Goal: Task Accomplishment & Management: Complete application form

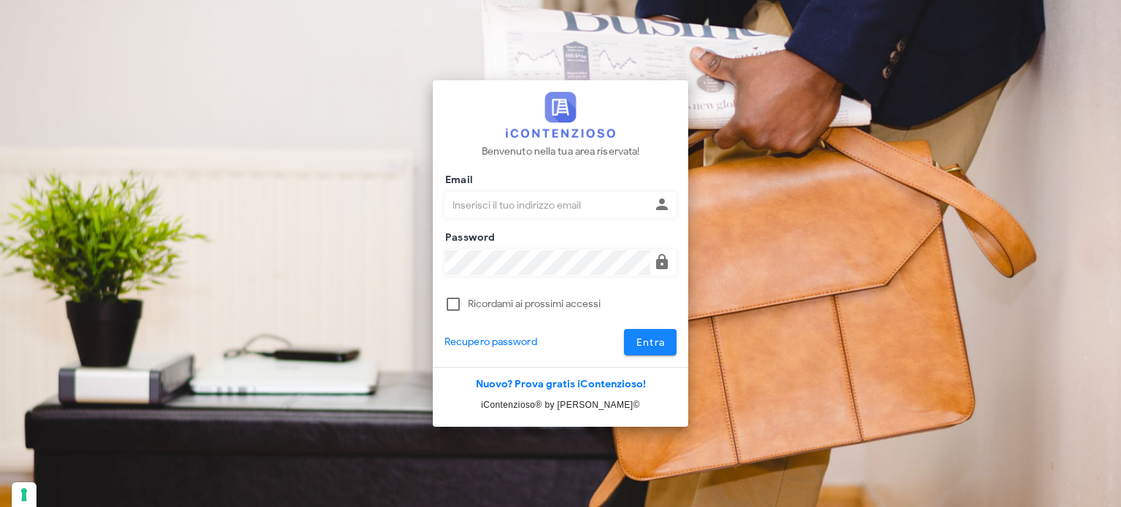
type input "[EMAIL_ADDRESS][DOMAIN_NAME]"
click at [632, 343] on button "Entra" at bounding box center [650, 342] width 53 height 26
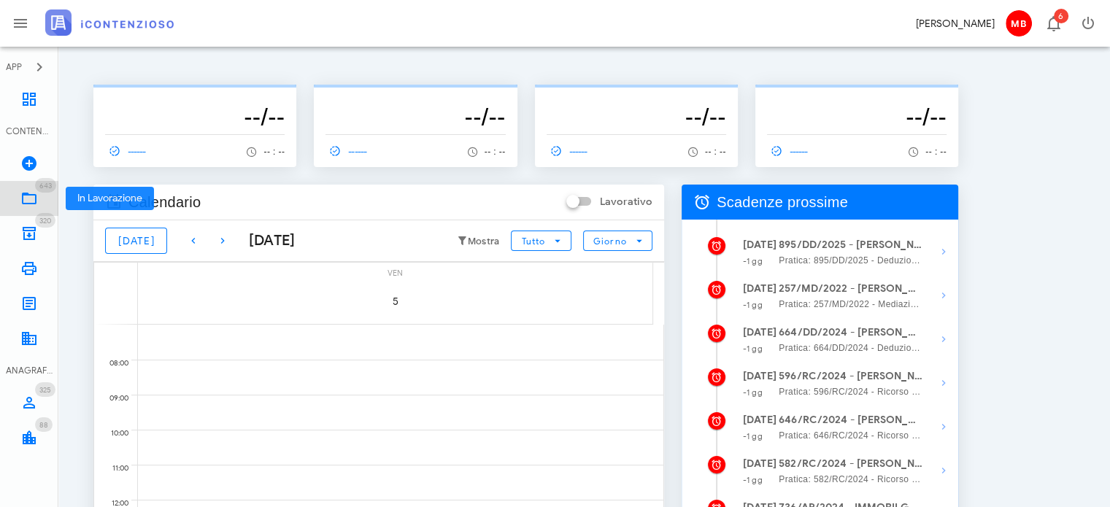
click at [33, 201] on icon at bounding box center [29, 199] width 18 height 18
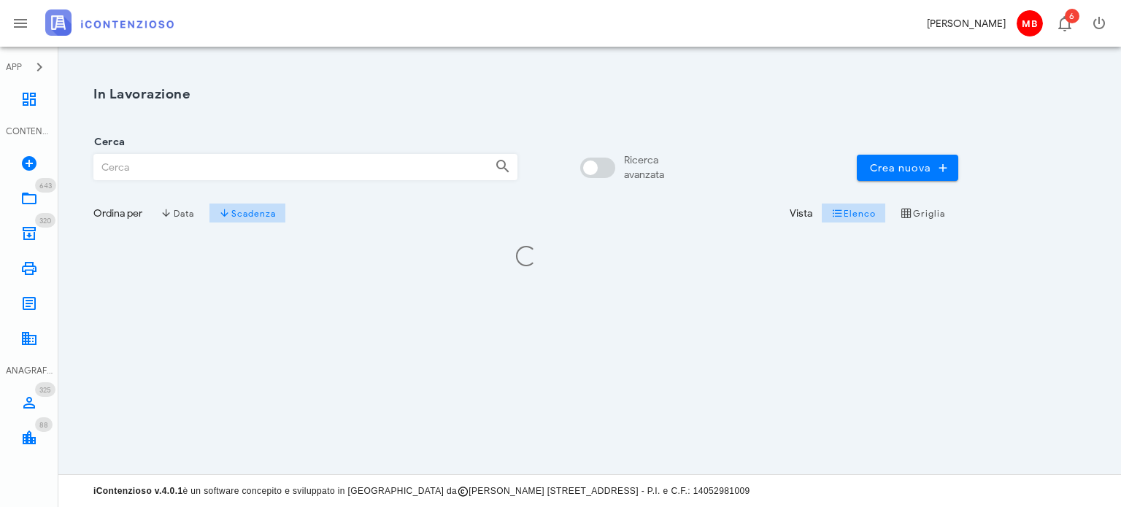
drag, startPoint x: 0, startPoint y: 0, endPoint x: 175, endPoint y: 168, distance: 242.6
click at [175, 168] on input "Cerca" at bounding box center [288, 167] width 389 height 25
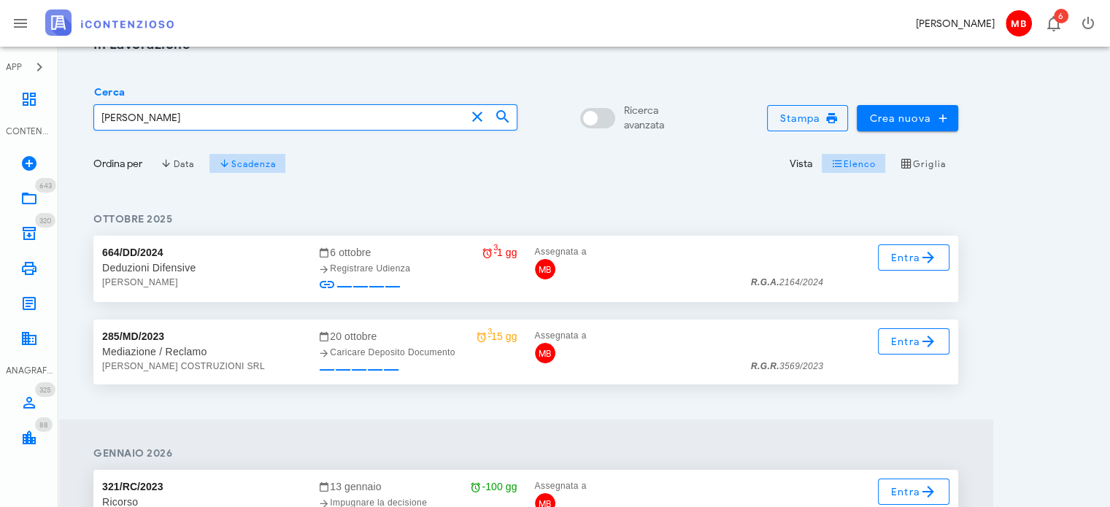
scroll to position [73, 0]
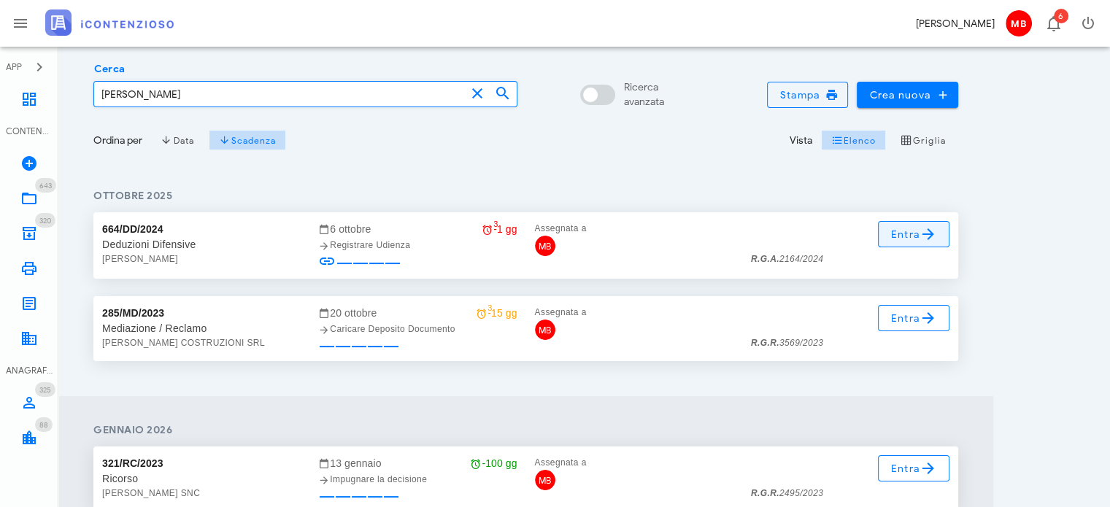
type input "santoro"
click at [916, 234] on span "Entra" at bounding box center [913, 234] width 47 height 18
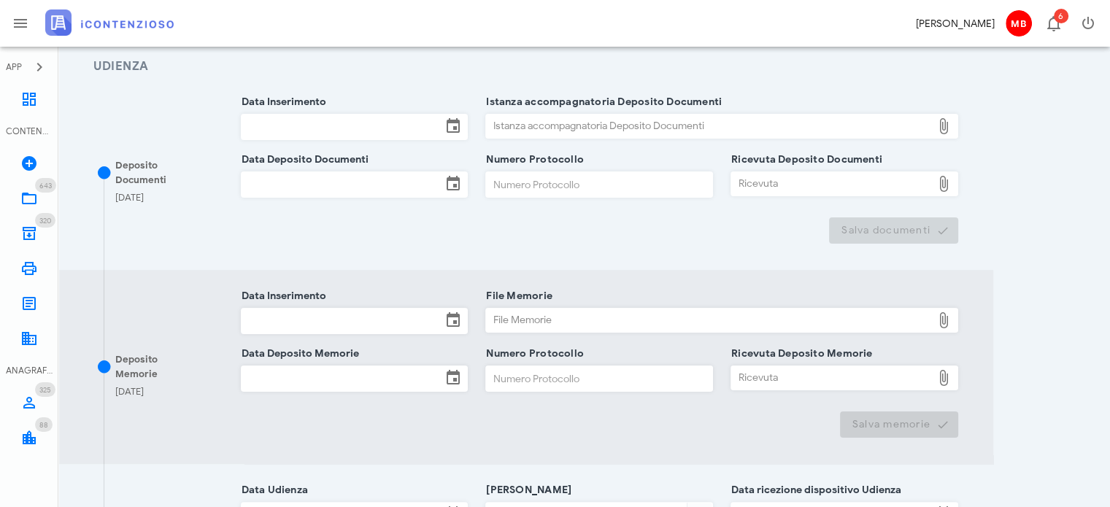
scroll to position [219, 0]
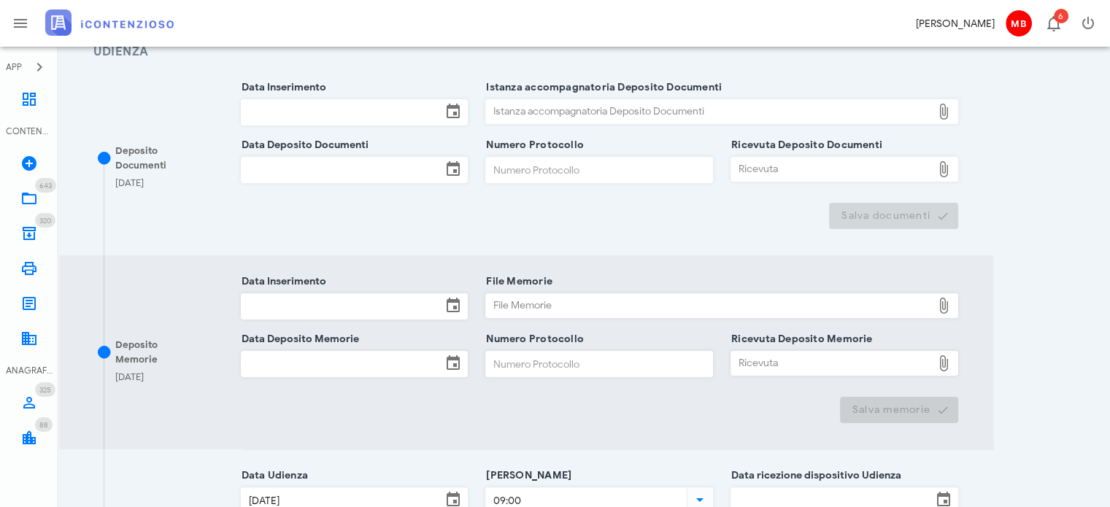
click at [307, 110] on input "Data Inserimento" at bounding box center [342, 112] width 201 height 25
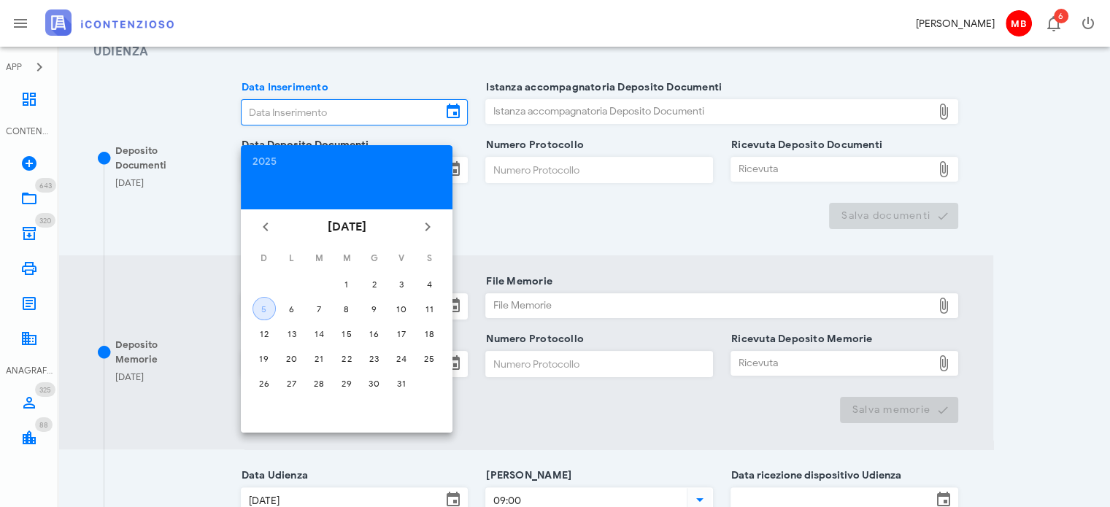
click at [263, 309] on div "5" at bounding box center [264, 309] width 22 height 11
type input "05/10/2025"
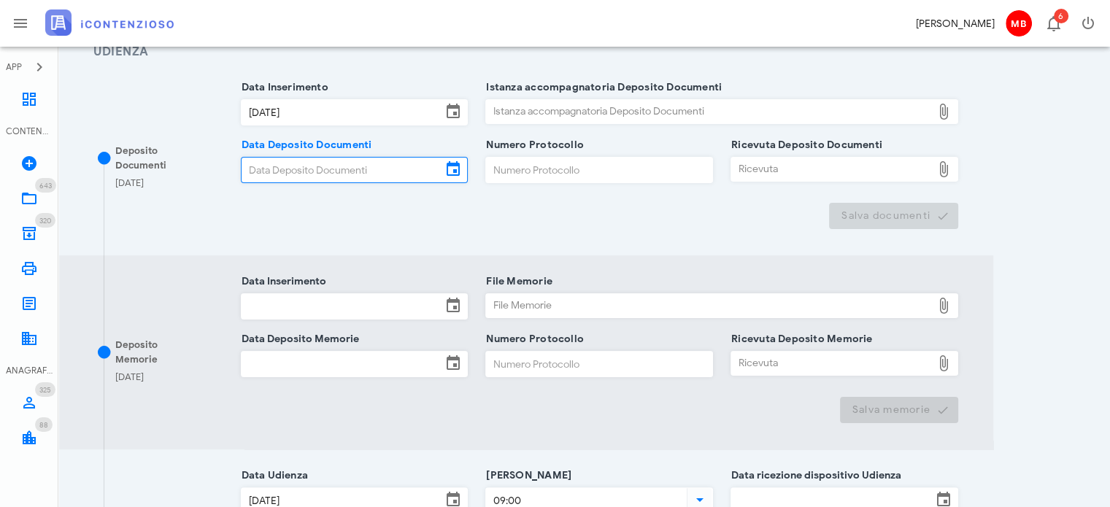
click at [288, 174] on input "Data Deposito Documenti" at bounding box center [342, 170] width 201 height 25
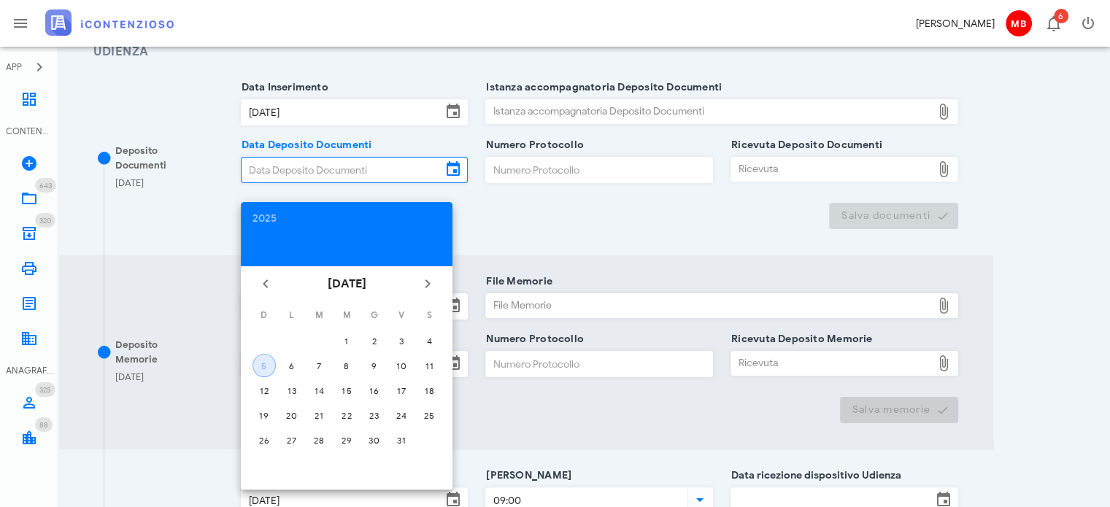
click at [268, 367] on div "5" at bounding box center [264, 366] width 22 height 11
type input "05/10/2025"
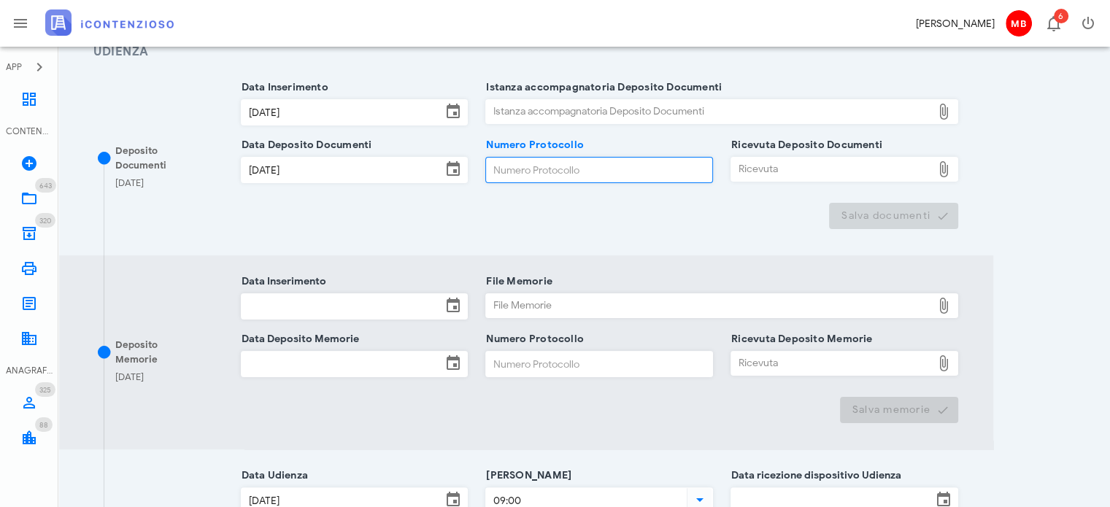
click at [522, 170] on input "Numero Protocollo" at bounding box center [599, 170] width 226 height 25
type input "44"
click at [574, 107] on div "Istanza accompagnatoria Deposito Documenti" at bounding box center [709, 111] width 446 height 23
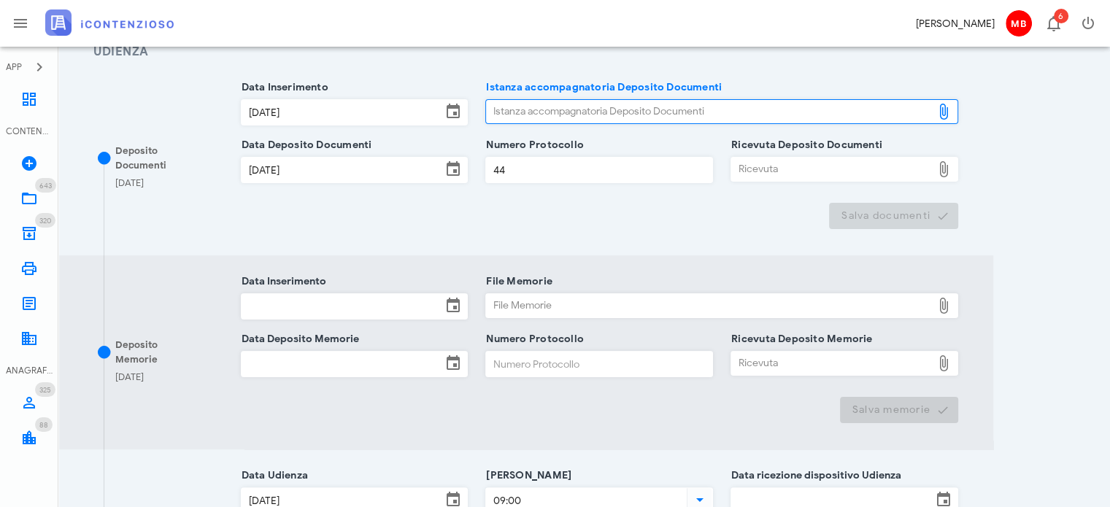
type input "C:\fakepath\NOTA_DI_DEPOSITO_D-3704541-2025.pdf"
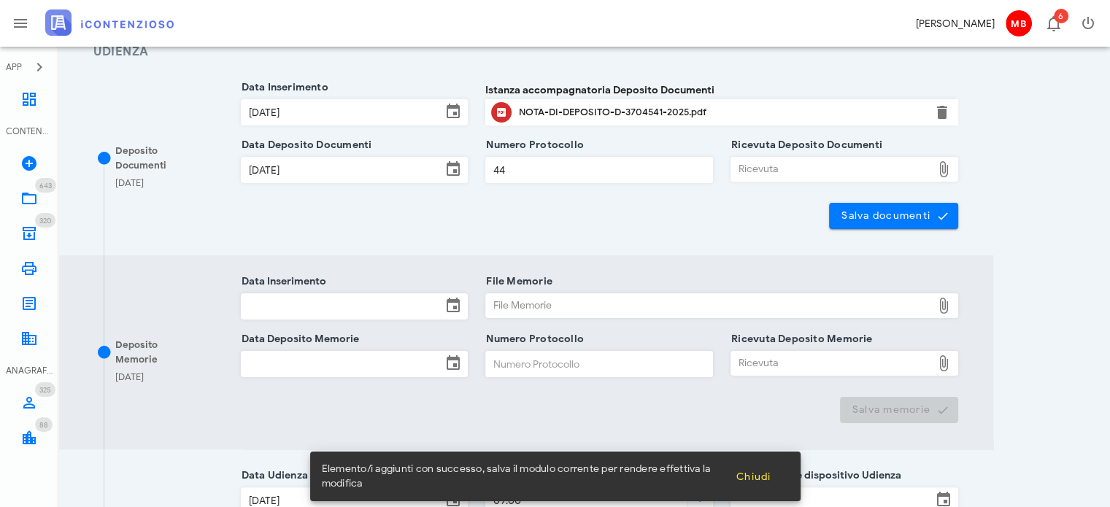
click at [768, 166] on div "Ricevuta" at bounding box center [831, 169] width 201 height 23
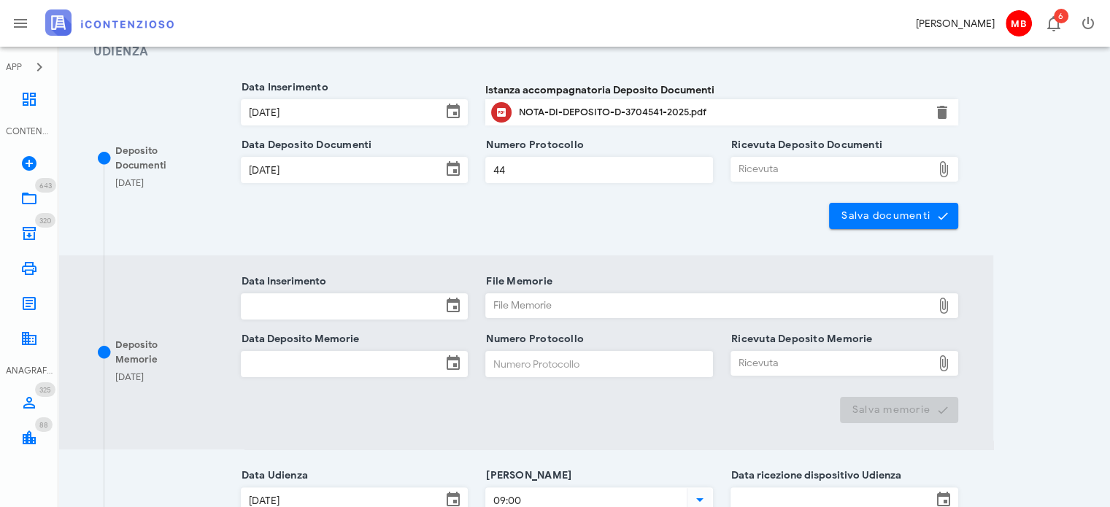
type input "C:\fakepath\NIR_D-3704541-2025.pdf"
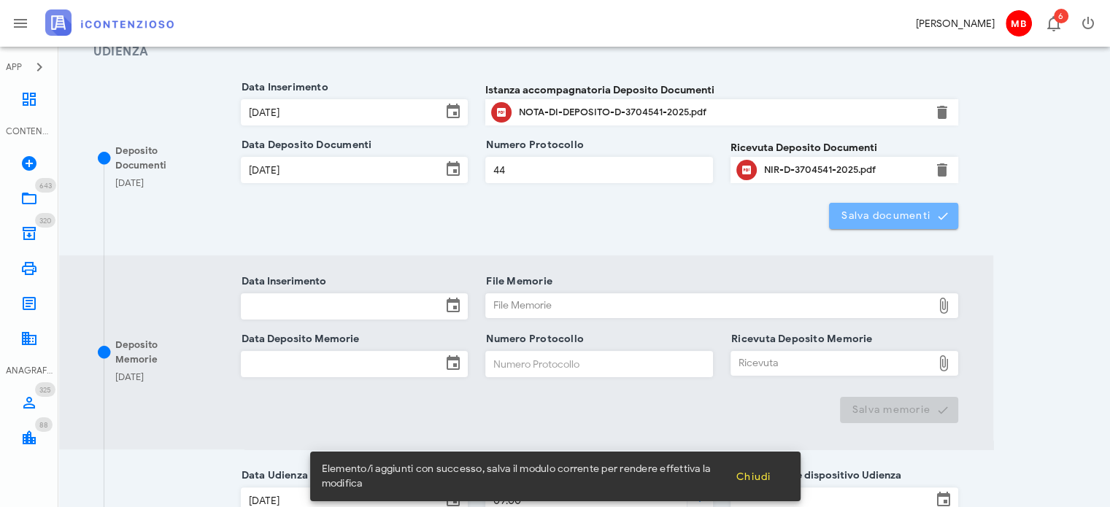
click at [855, 218] on span "Salva documenti" at bounding box center [894, 215] width 106 height 13
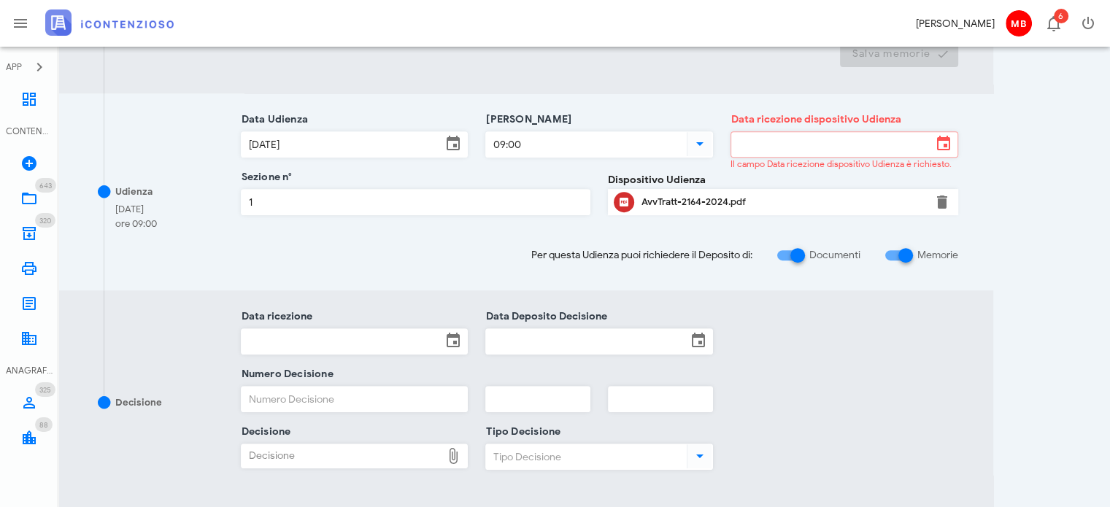
scroll to position [584, 0]
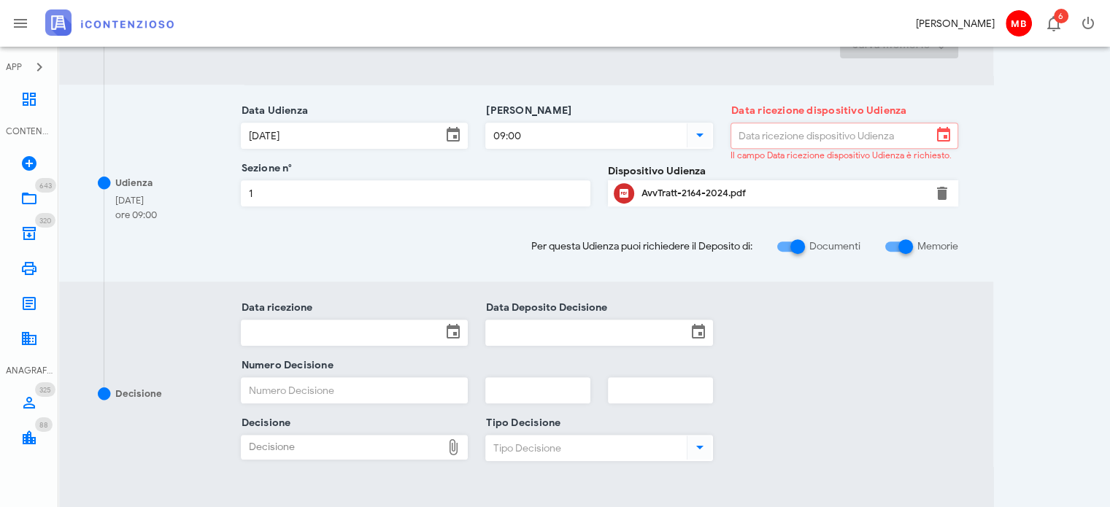
click at [808, 139] on input "Data ricezione dispositivo Udienza" at bounding box center [831, 135] width 201 height 25
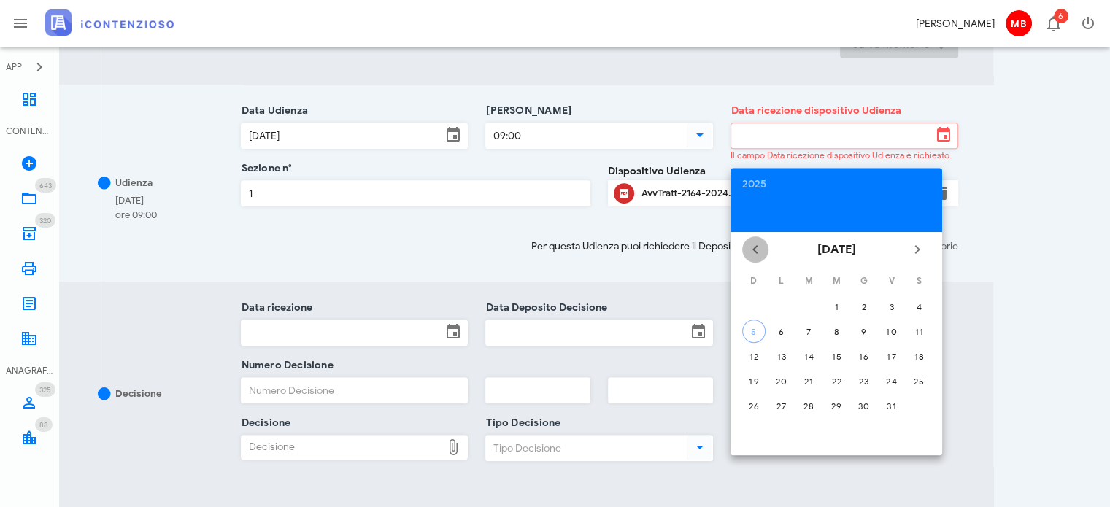
click at [757, 250] on icon "Il mese scorso" at bounding box center [756, 250] width 18 height 18
click at [780, 310] on div "1" at bounding box center [781, 306] width 23 height 11
type input "01/09/2025"
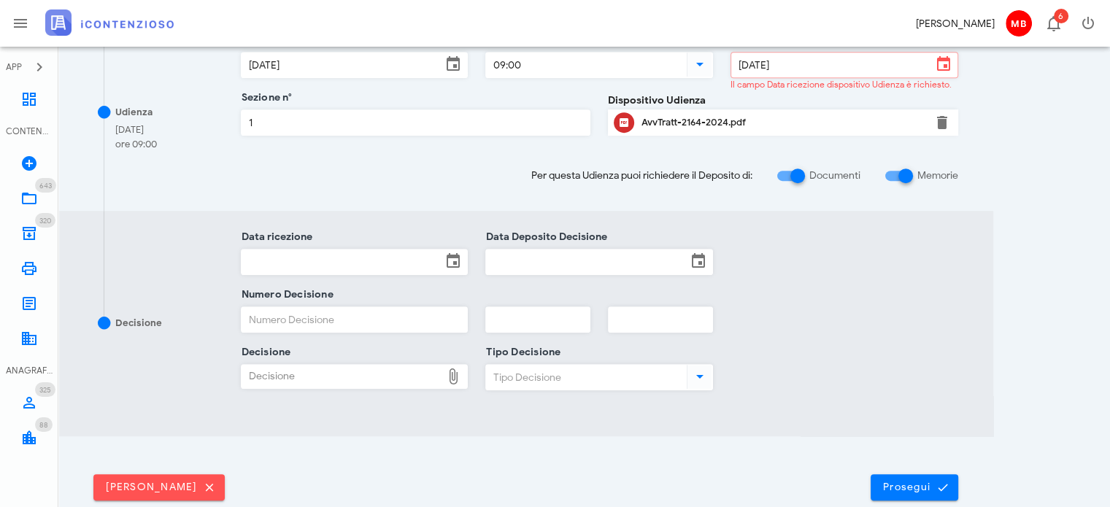
scroll to position [730, 0]
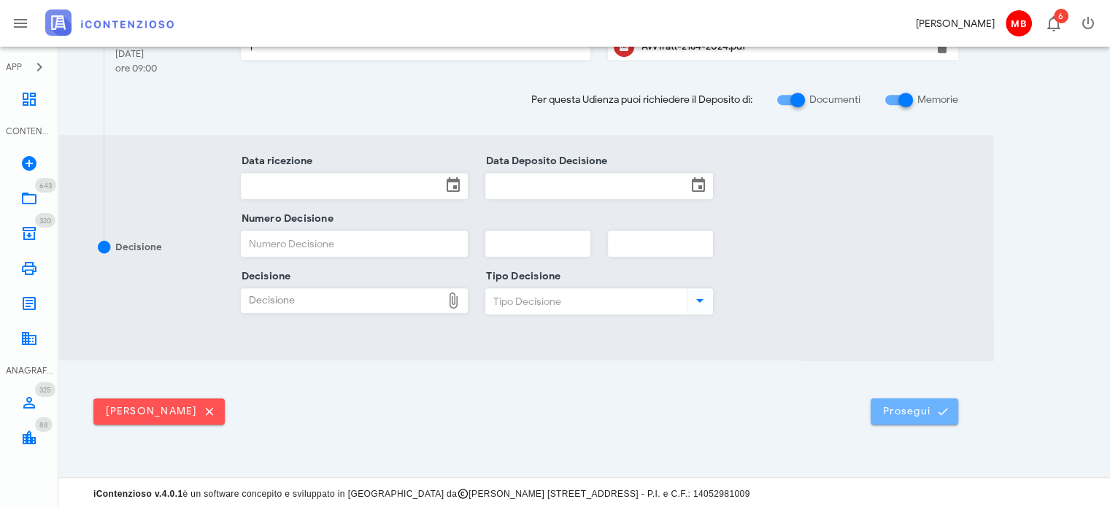
click at [883, 412] on span "Prosegui" at bounding box center [914, 411] width 64 height 13
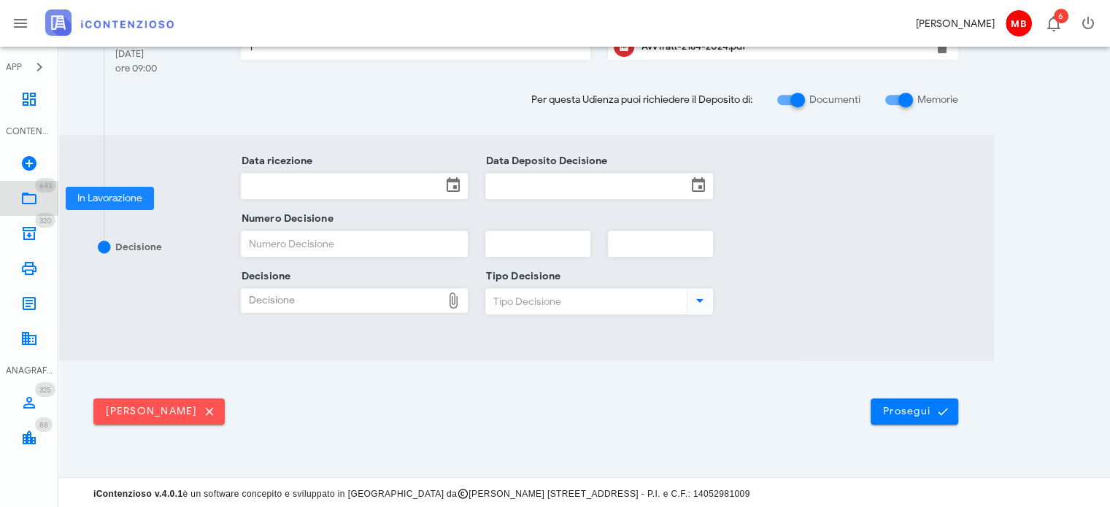
click at [20, 197] on link "643 In Lavorazione 643" at bounding box center [29, 198] width 58 height 35
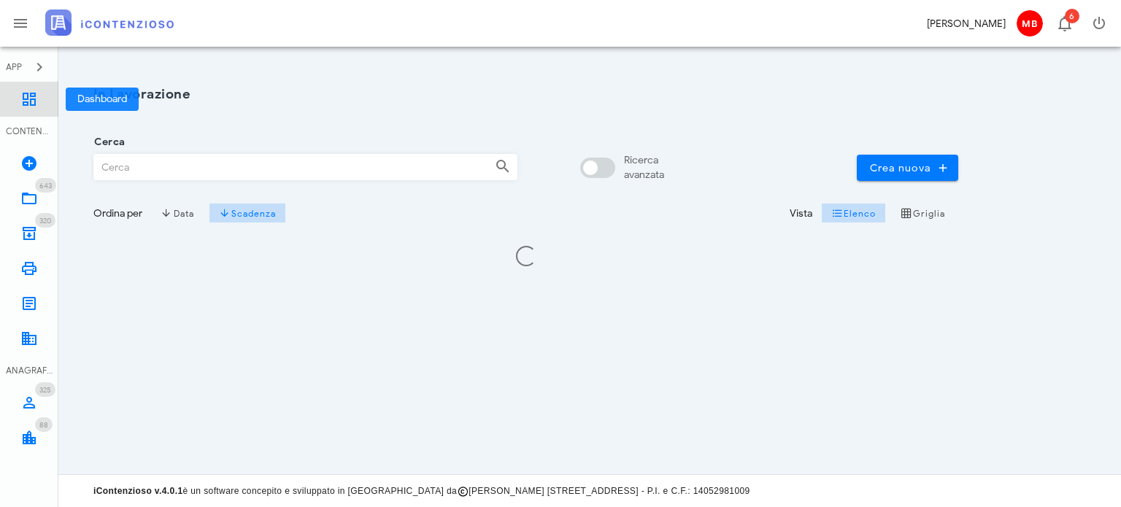
click at [23, 101] on icon at bounding box center [29, 99] width 18 height 18
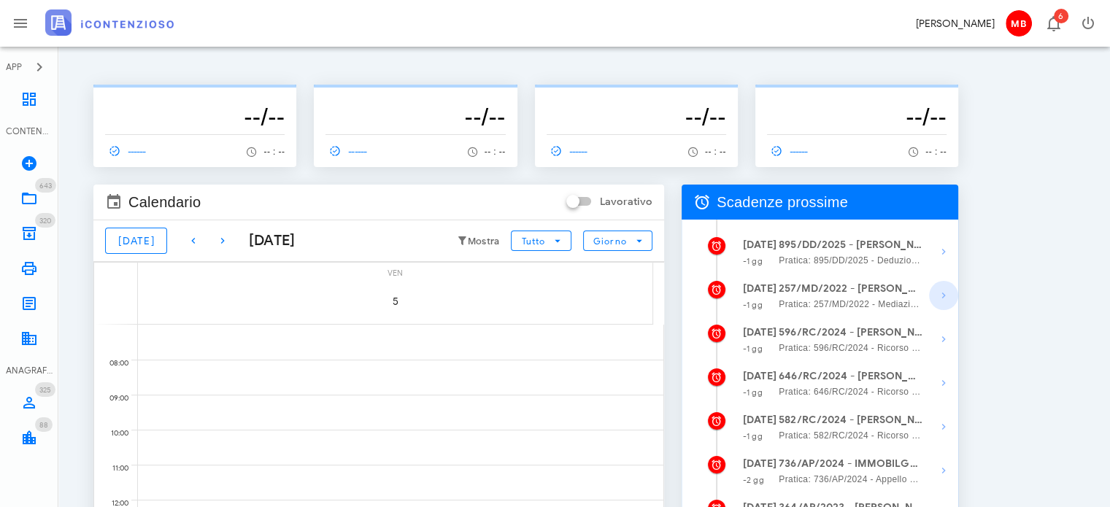
click at [946, 294] on icon "button" at bounding box center [944, 296] width 18 height 18
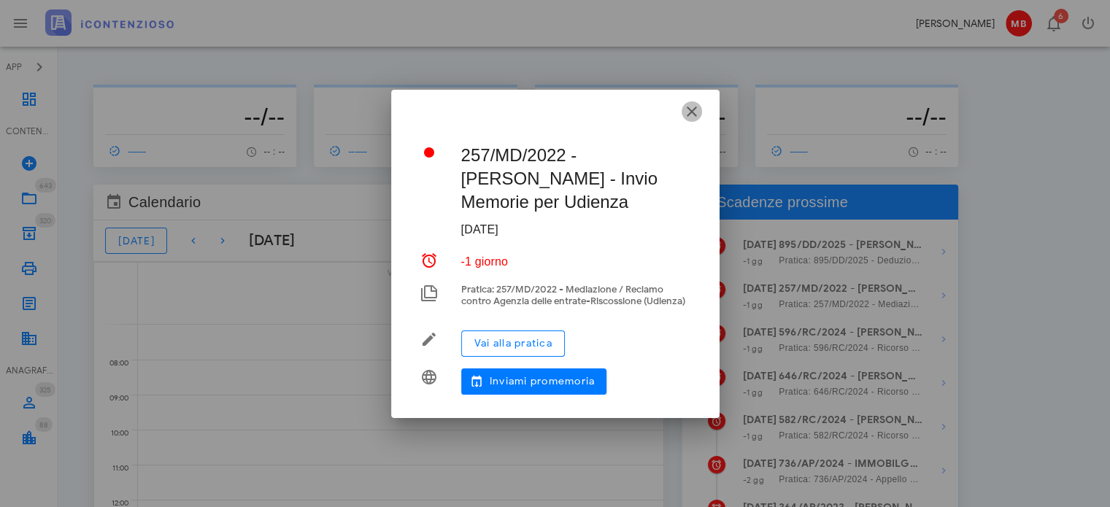
click at [688, 109] on icon "button" at bounding box center [692, 112] width 18 height 18
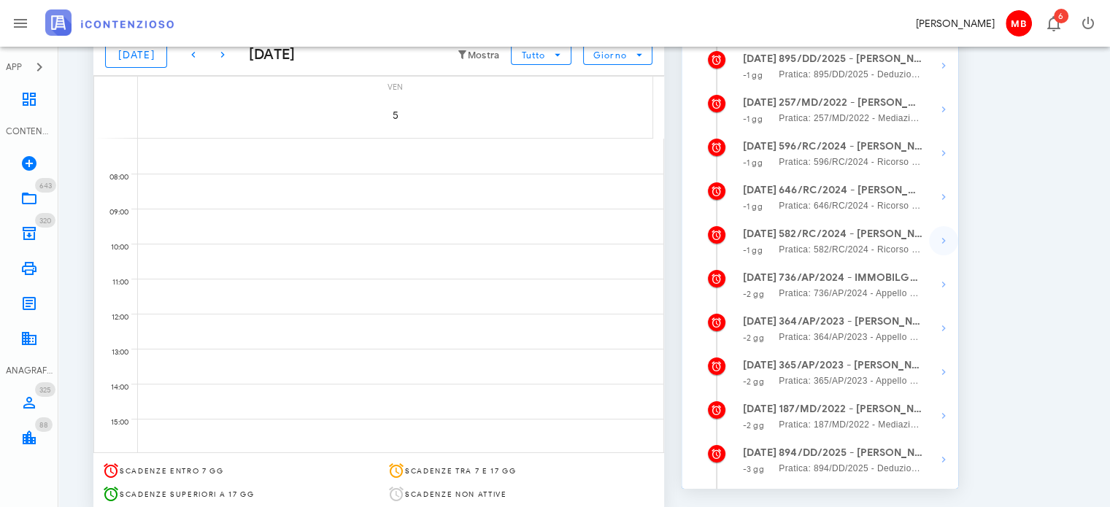
scroll to position [219, 0]
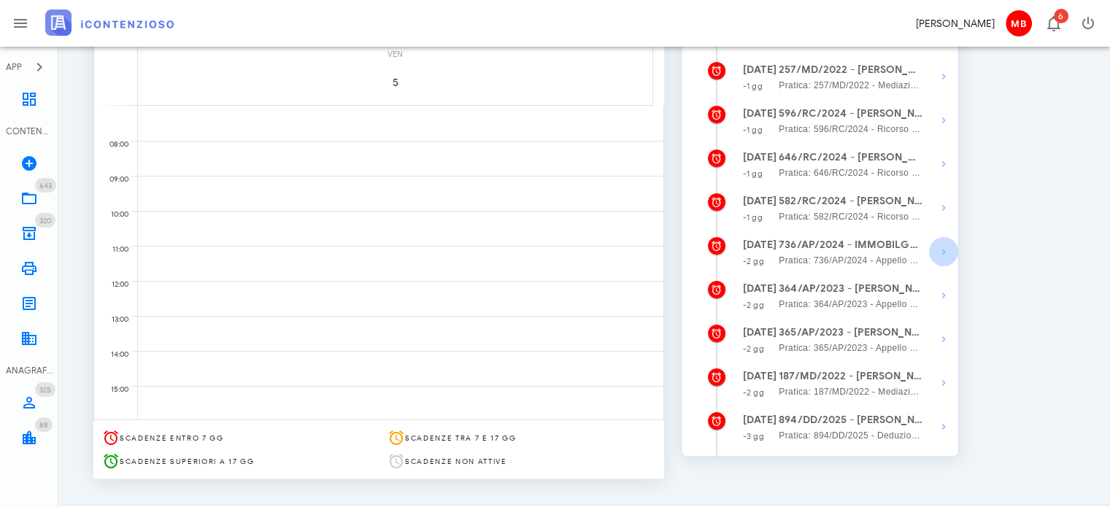
click at [942, 256] on icon "button" at bounding box center [944, 252] width 18 height 18
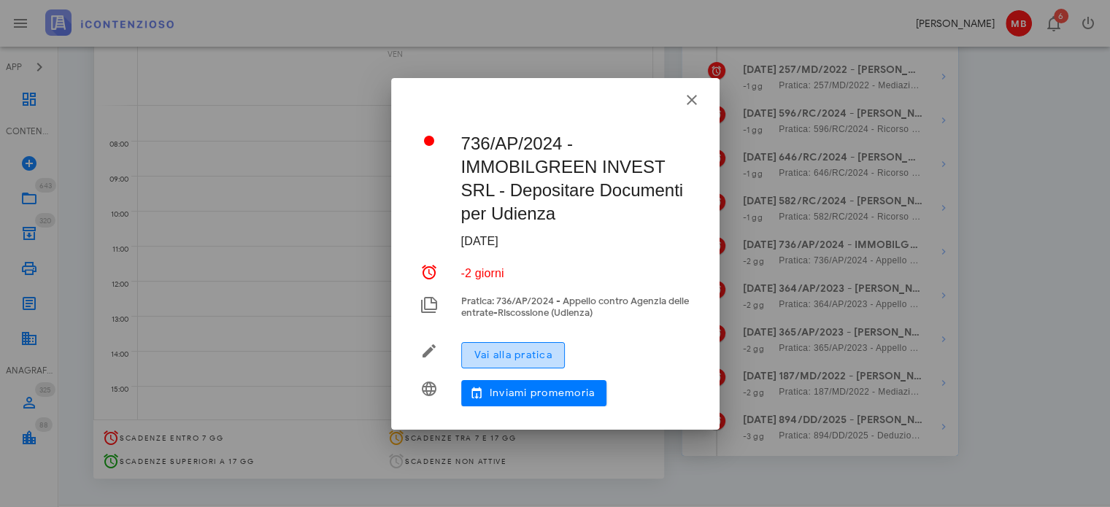
click at [550, 349] on span "Vai alla pratica" at bounding box center [513, 355] width 79 height 12
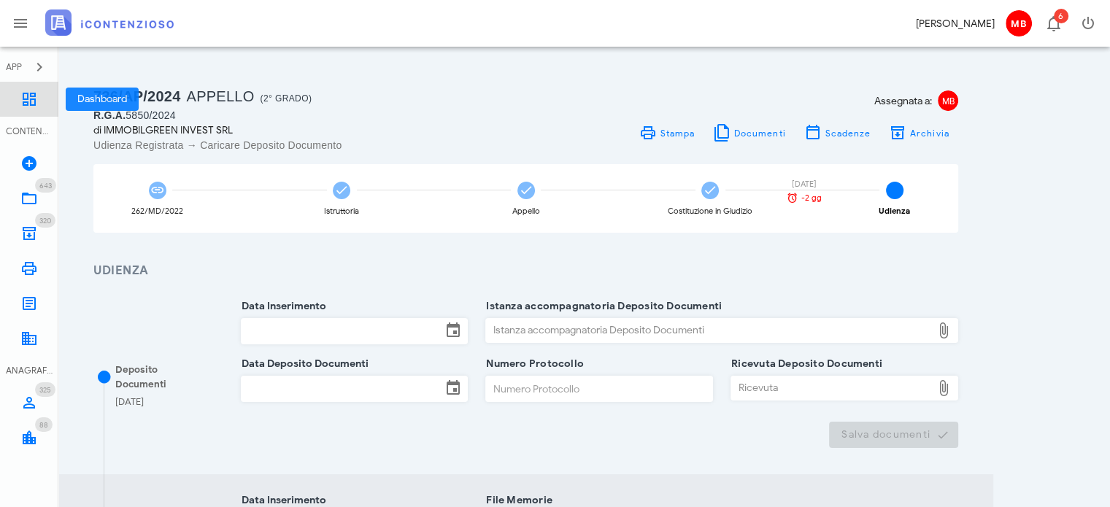
click at [28, 99] on icon at bounding box center [29, 99] width 18 height 18
